Goal: Check status

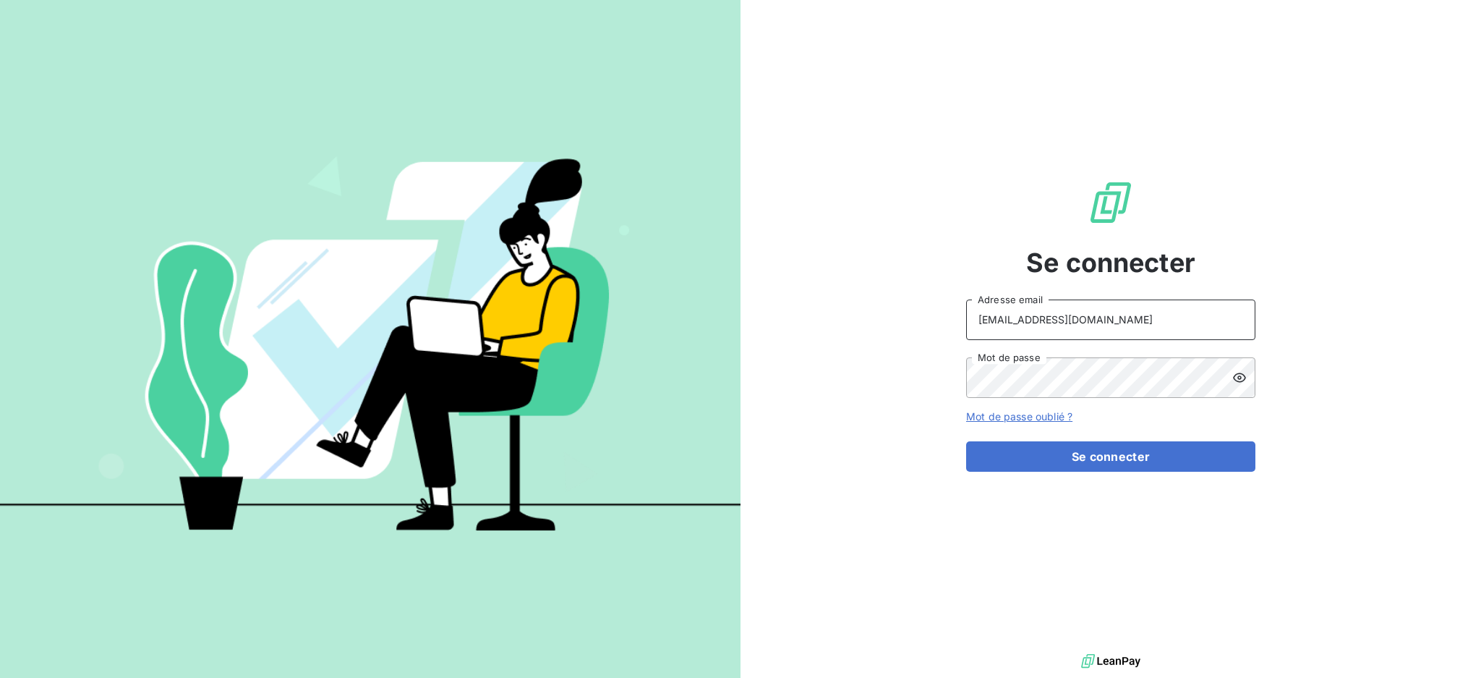
click at [1127, 314] on input "[EMAIL_ADDRESS][DOMAIN_NAME]" at bounding box center [1110, 319] width 289 height 40
type input "[EMAIL_ADDRESS][DOMAIN_NAME]"
click at [988, 459] on button "Se connecter" at bounding box center [1110, 456] width 289 height 30
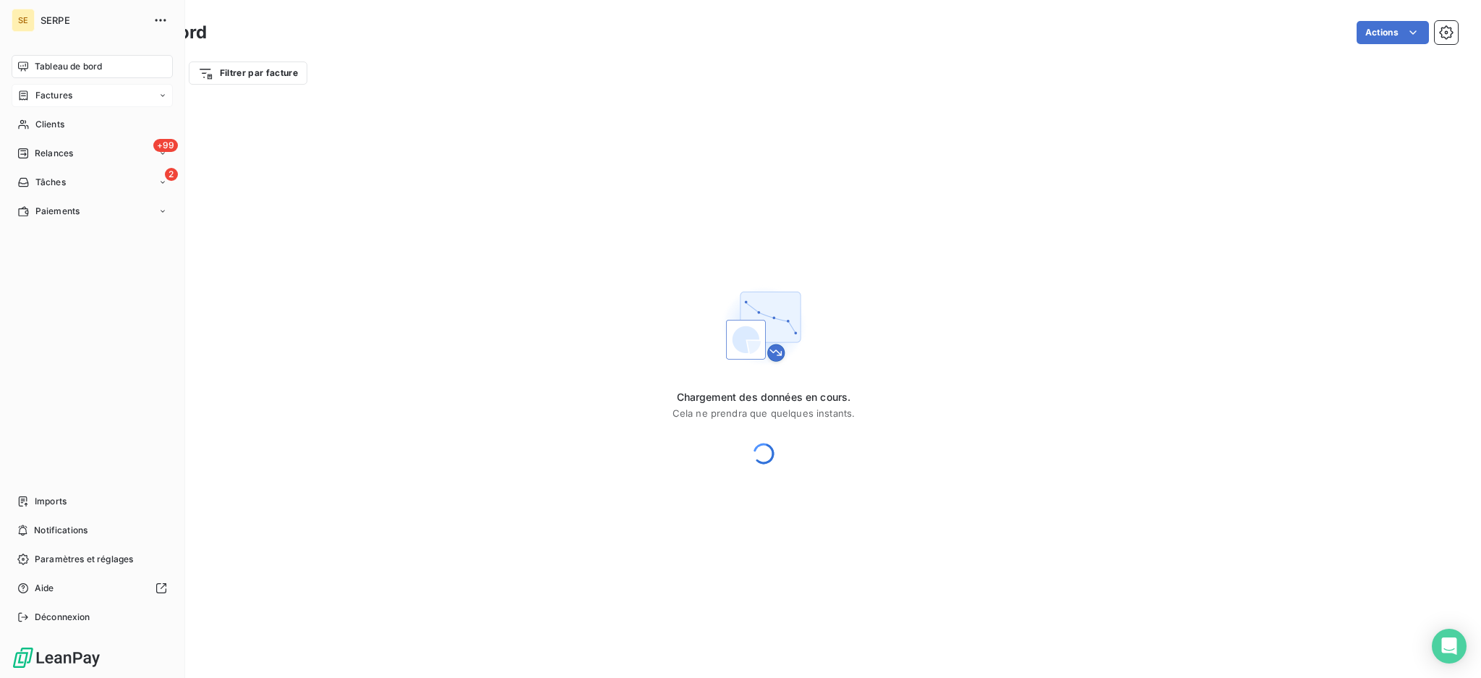
click at [55, 96] on span "Factures" at bounding box center [53, 95] width 37 height 13
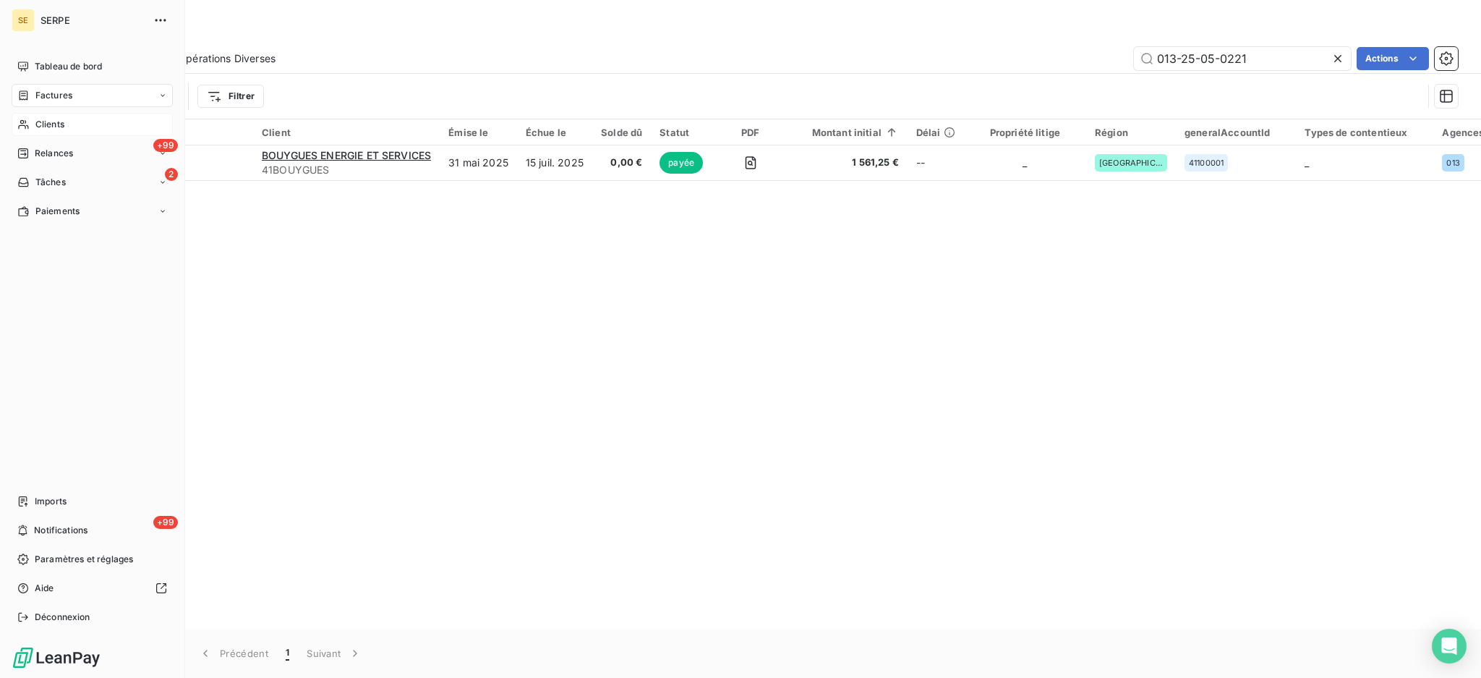
click at [27, 119] on icon at bounding box center [23, 125] width 12 height 12
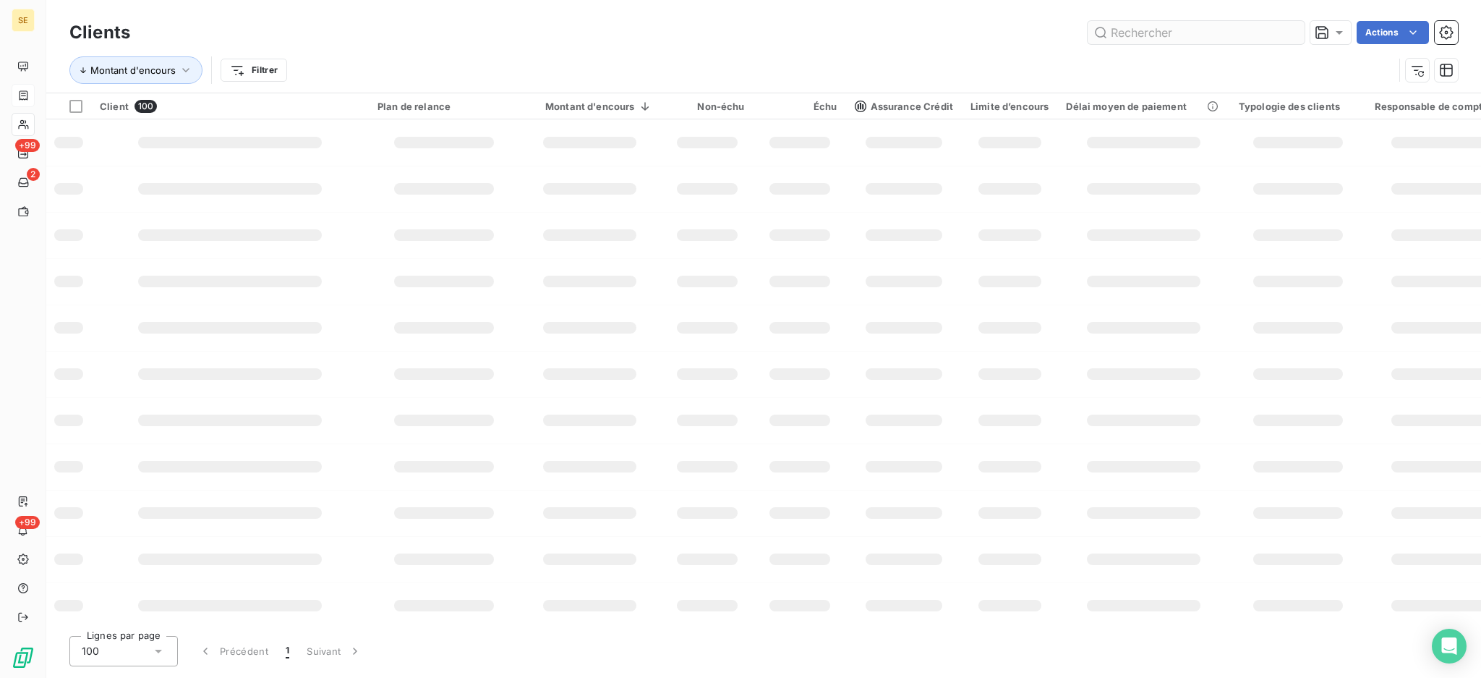
click at [1119, 25] on input "text" at bounding box center [1196, 32] width 217 height 23
type input "BELIET"
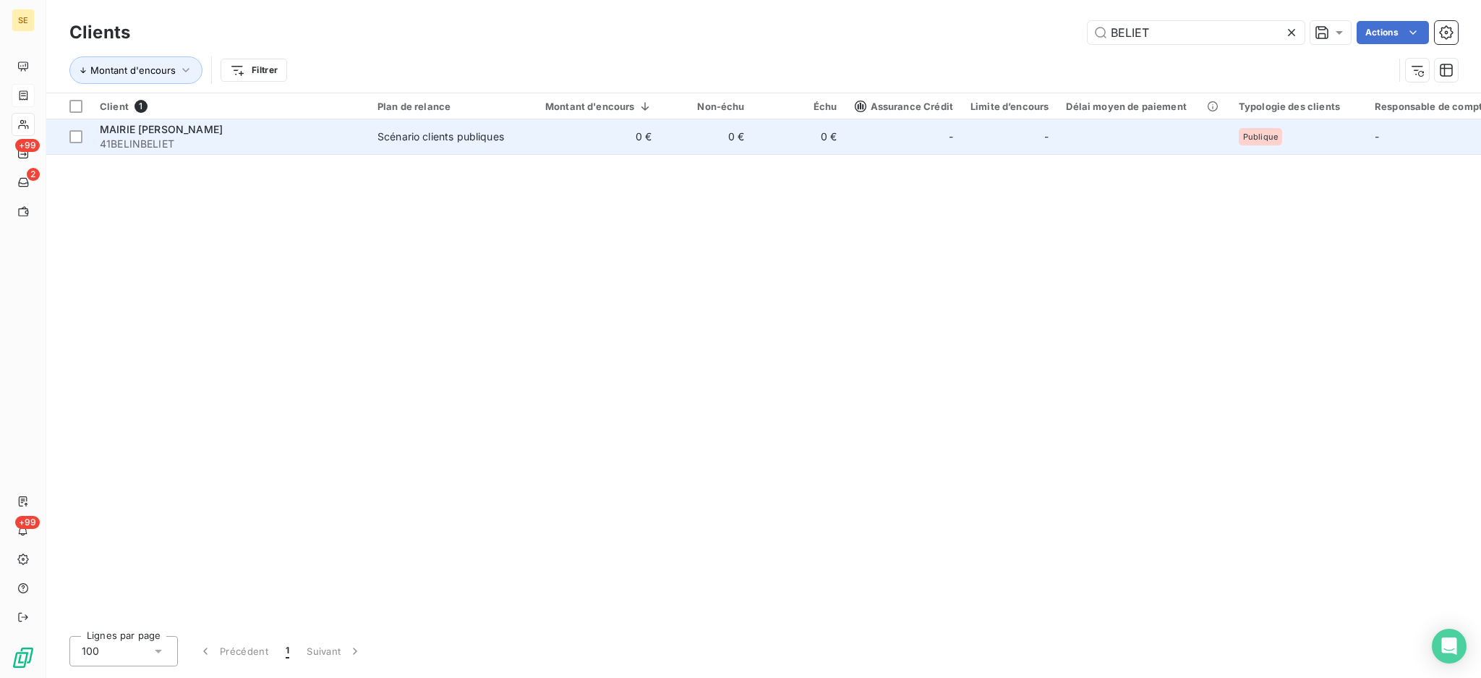
click at [530, 142] on td "0 €" at bounding box center [590, 136] width 142 height 35
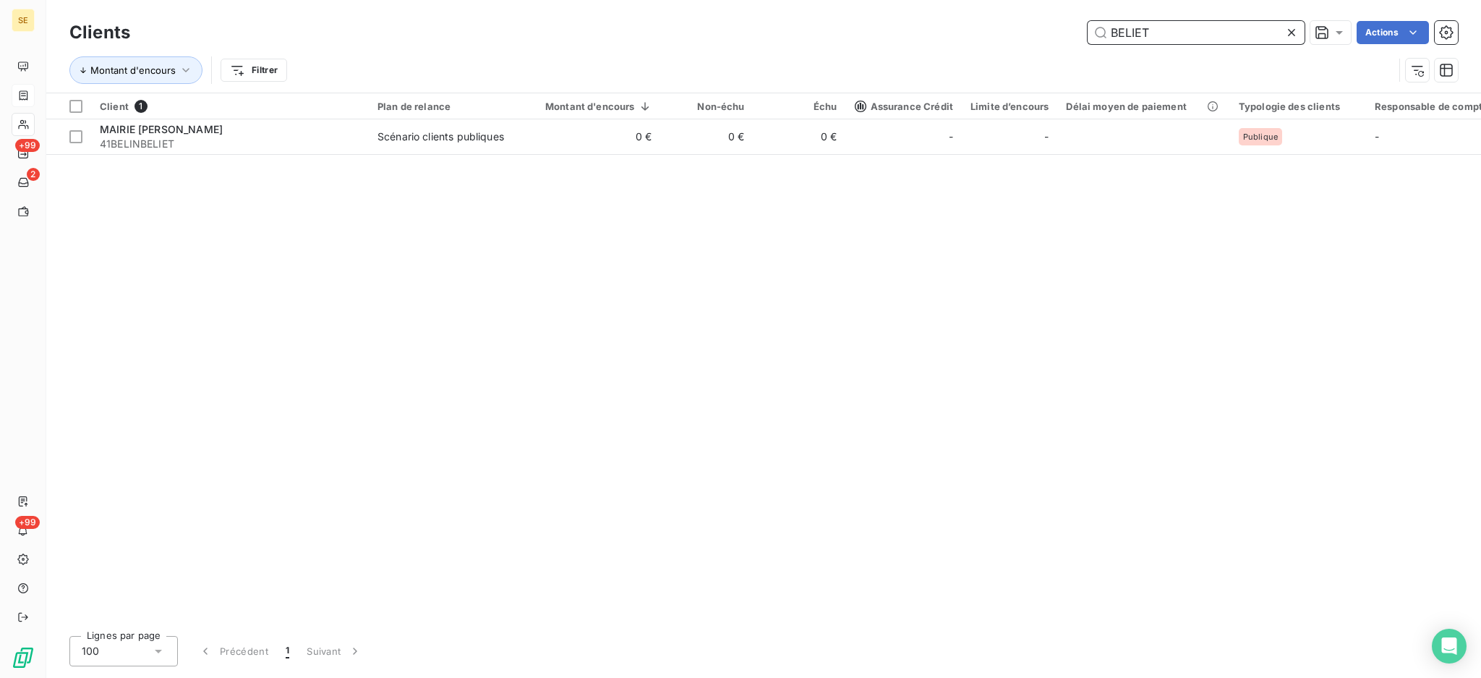
drag, startPoint x: 1233, startPoint y: 33, endPoint x: 1028, endPoint y: 14, distance: 206.2
click at [1111, 14] on div "Clients BELIET Actions Montant d'encours Filtrer" at bounding box center [763, 46] width 1435 height 93
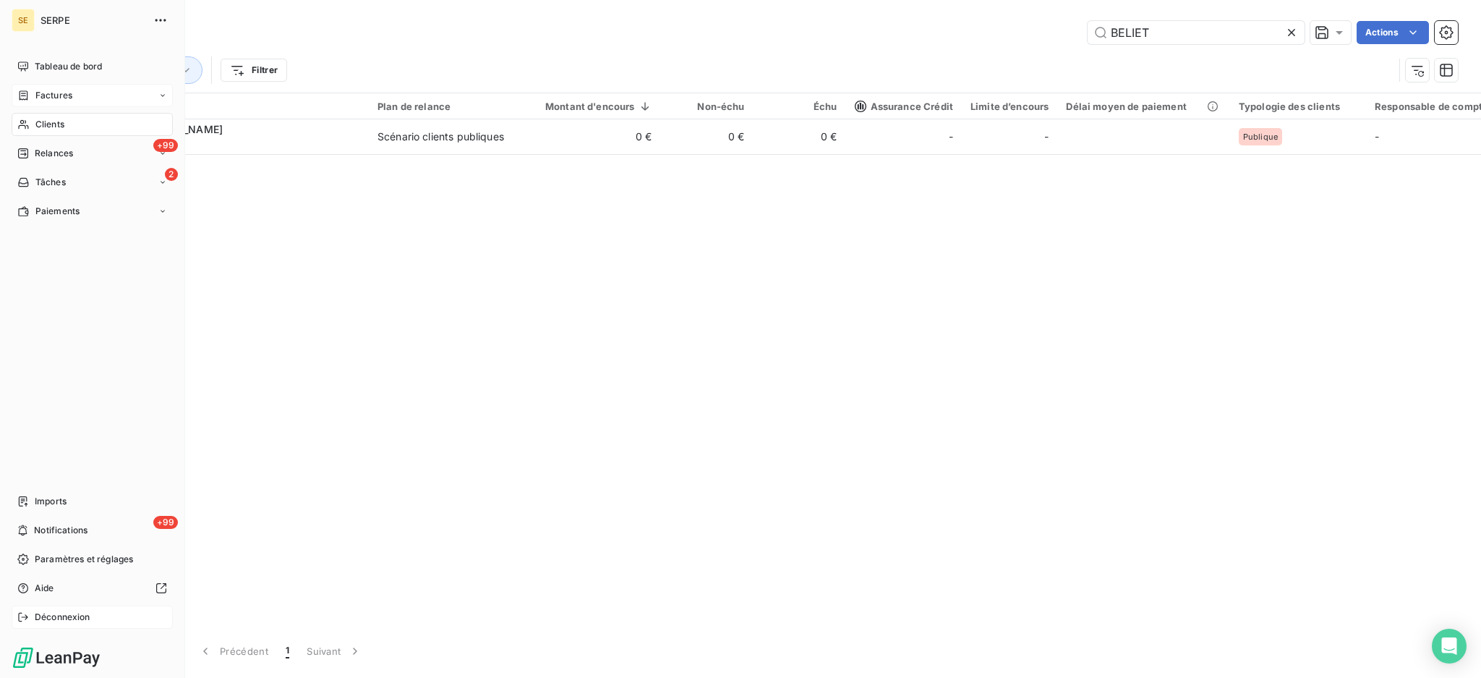
click at [60, 612] on span "Déconnexion" at bounding box center [63, 616] width 56 height 13
